Goal: Task Accomplishment & Management: Use online tool/utility

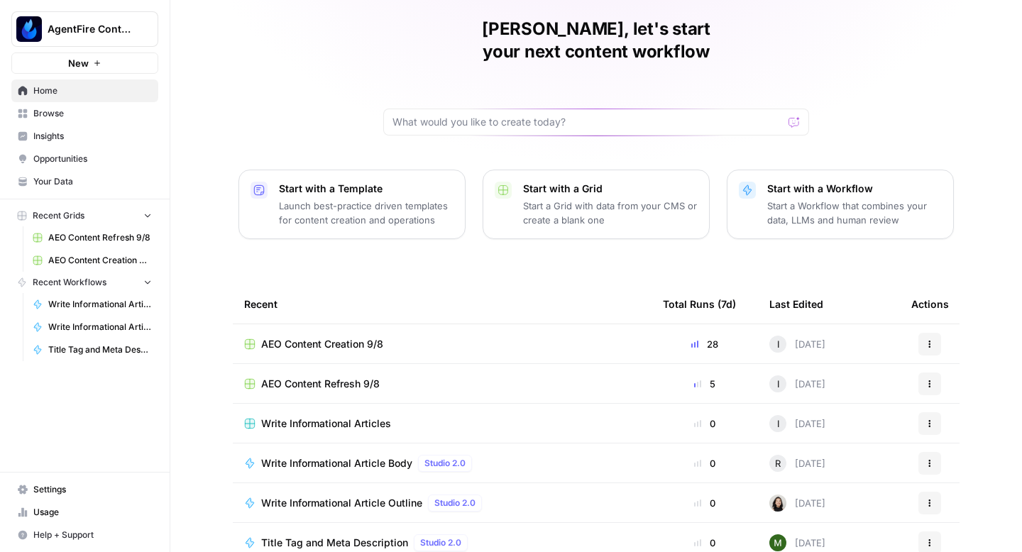
scroll to position [101, 0]
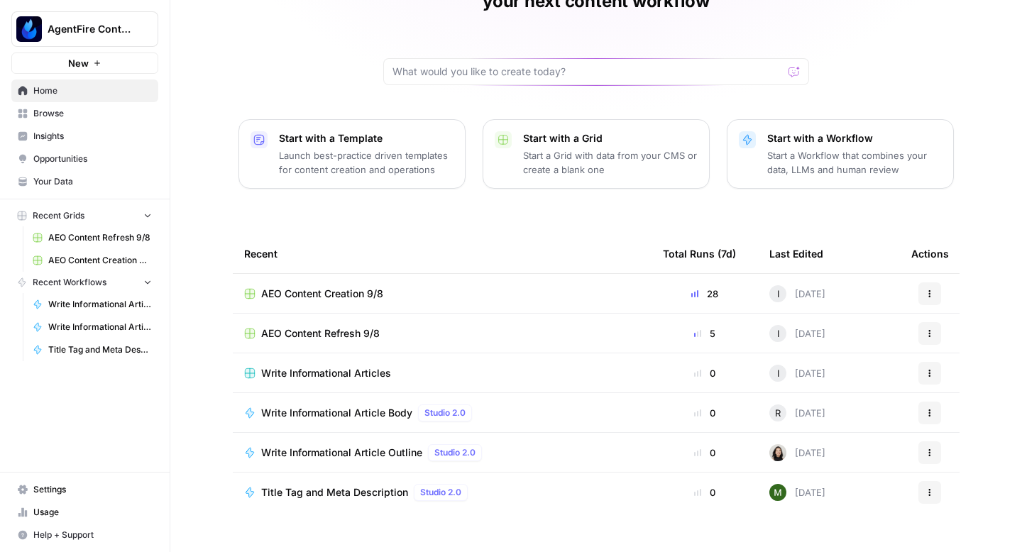
click at [334, 326] on span "AEO Content Refresh 9/8" at bounding box center [320, 333] width 119 height 14
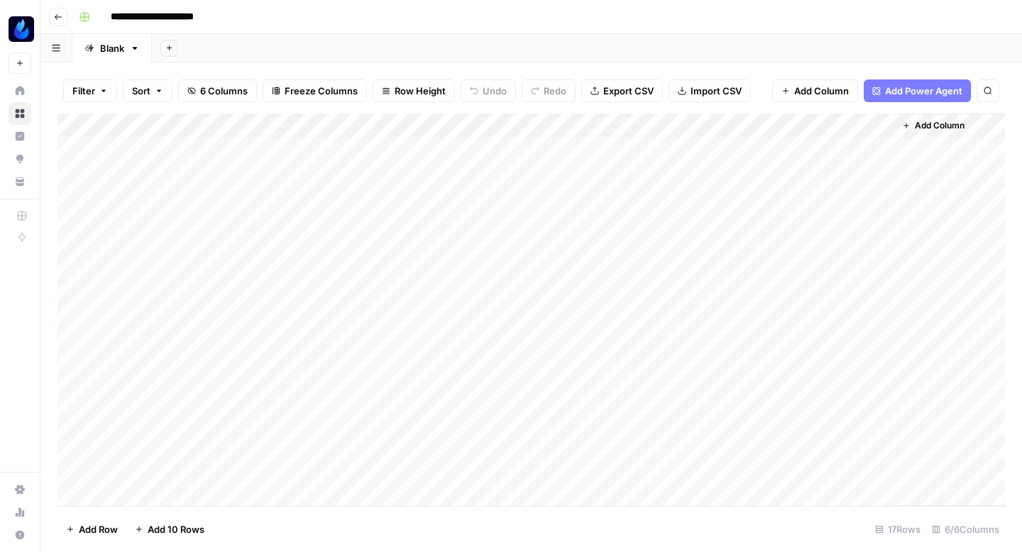
click at [60, 14] on icon "button" at bounding box center [58, 17] width 9 height 9
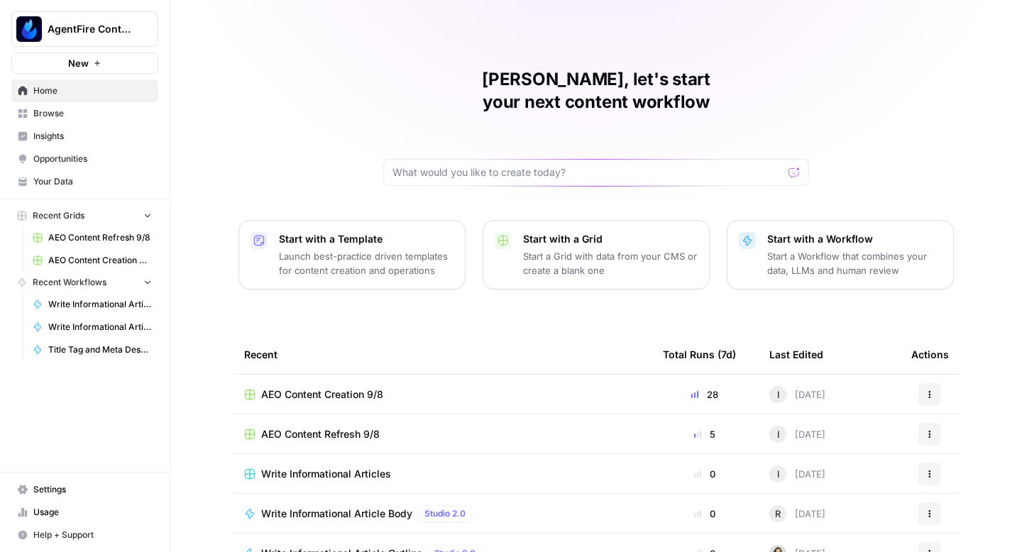
click at [340, 388] on span "AEO Content Creation 9/8" at bounding box center [322, 395] width 122 height 14
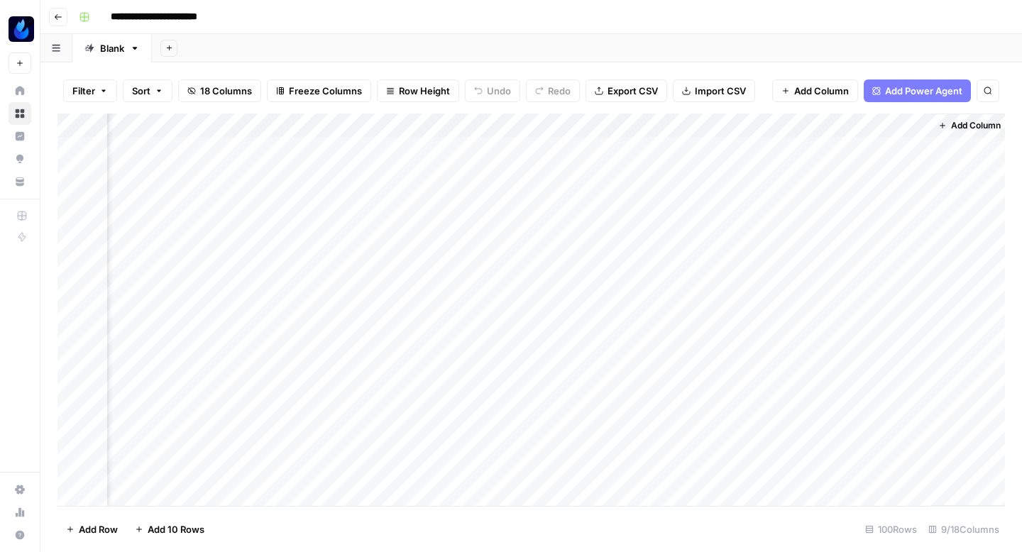
scroll to position [0, 714]
click at [642, 166] on div "Add Column" at bounding box center [530, 310] width 947 height 392
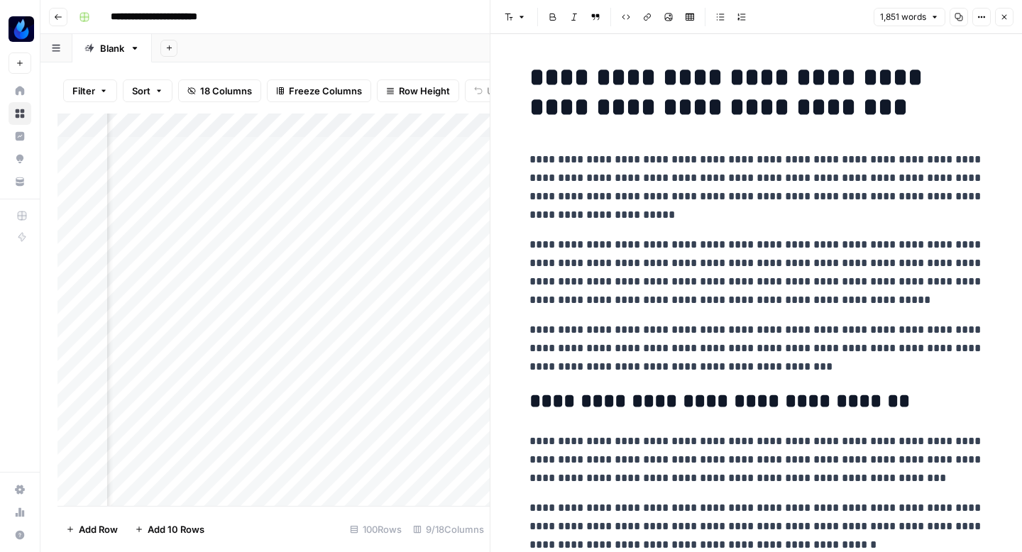
click at [960, 19] on icon "button" at bounding box center [959, 17] width 9 height 9
